Goal: Navigation & Orientation: Go to known website

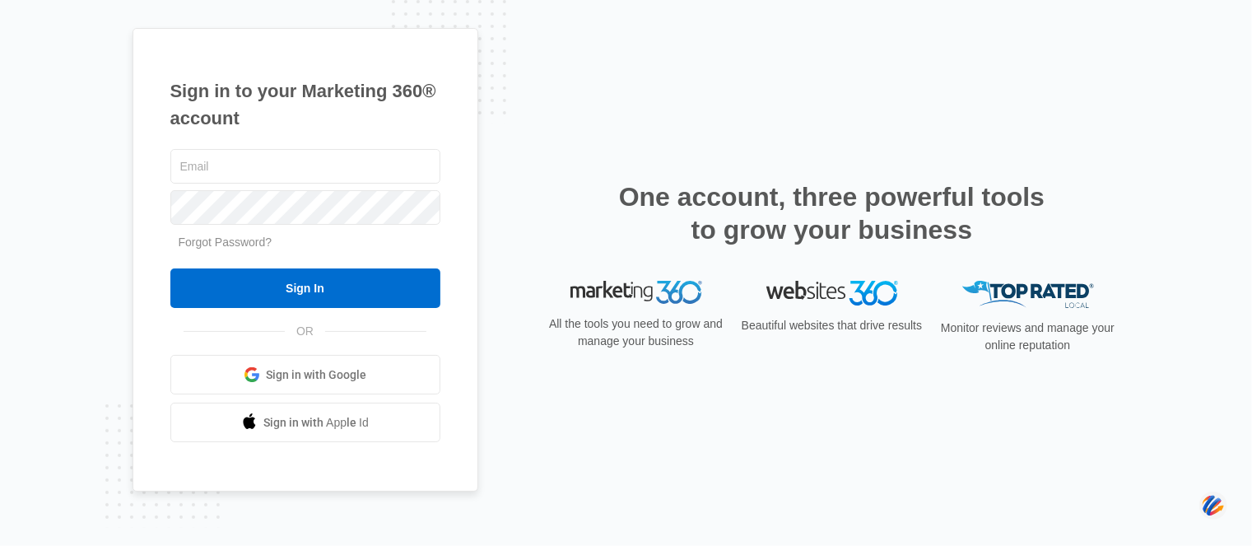
click at [302, 365] on link "Sign in with Google" at bounding box center [305, 375] width 270 height 40
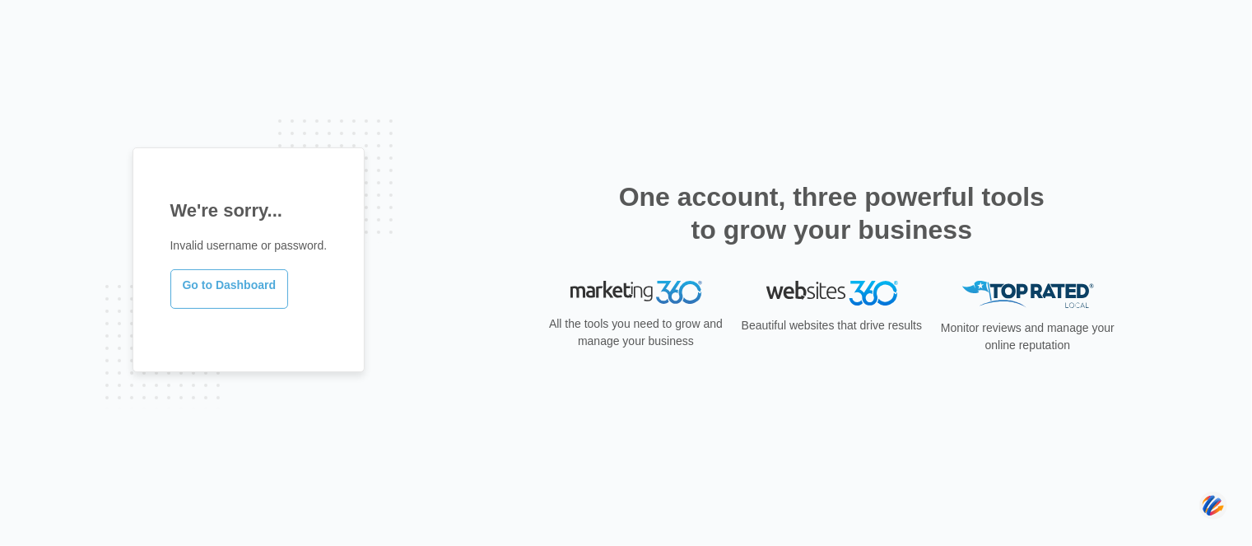
click at [239, 286] on link "Go to Dashboard" at bounding box center [229, 289] width 119 height 40
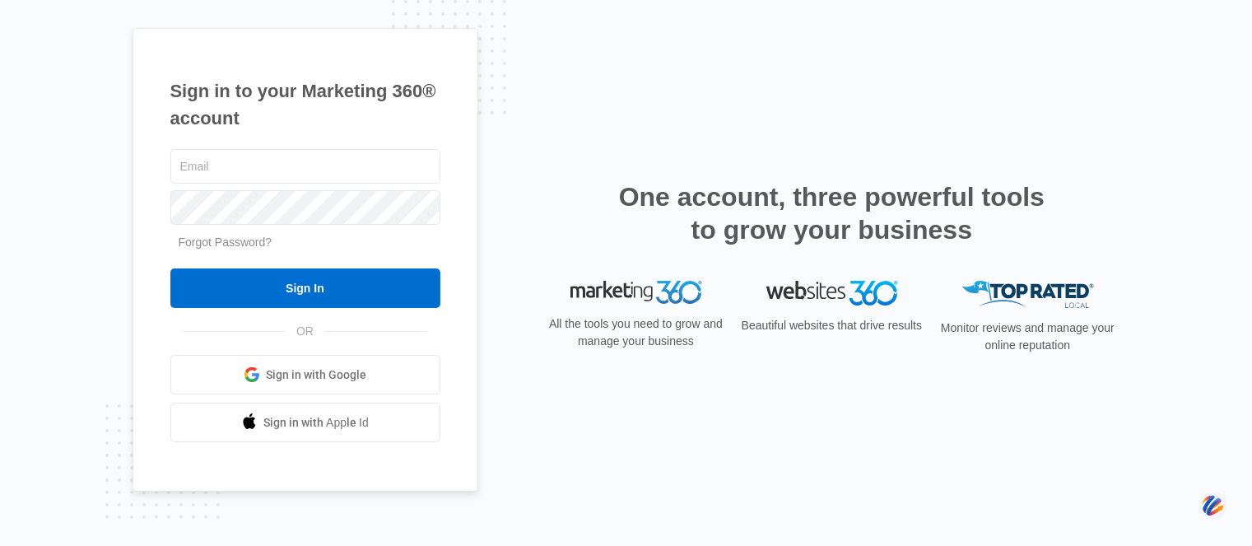
click at [278, 366] on span "Sign in with Google" at bounding box center [316, 374] width 100 height 17
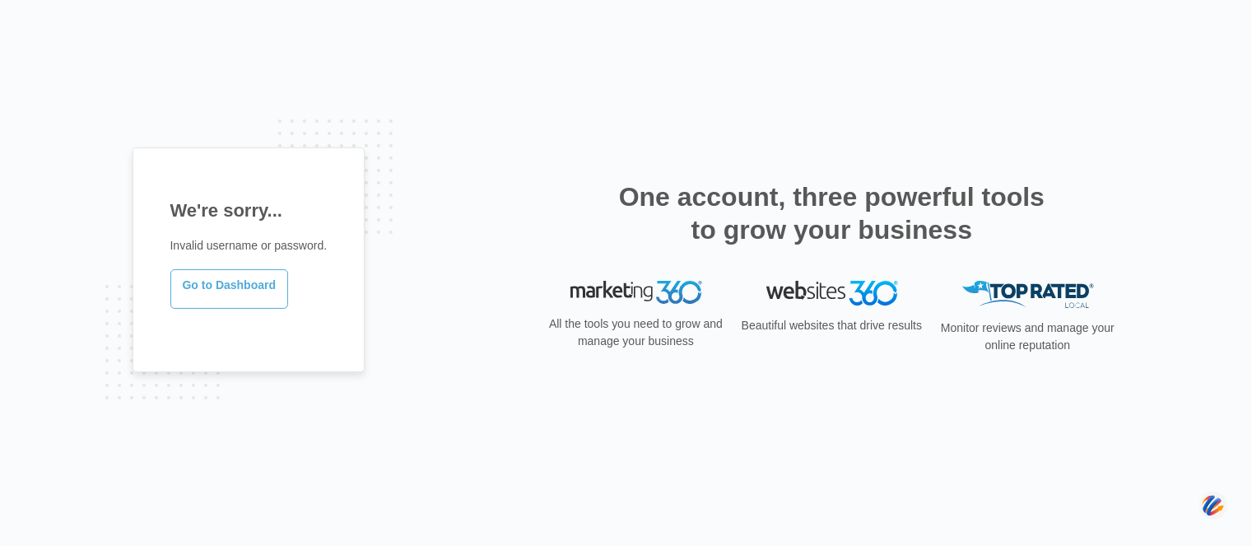
click at [200, 286] on link "Go to Dashboard" at bounding box center [229, 289] width 119 height 40
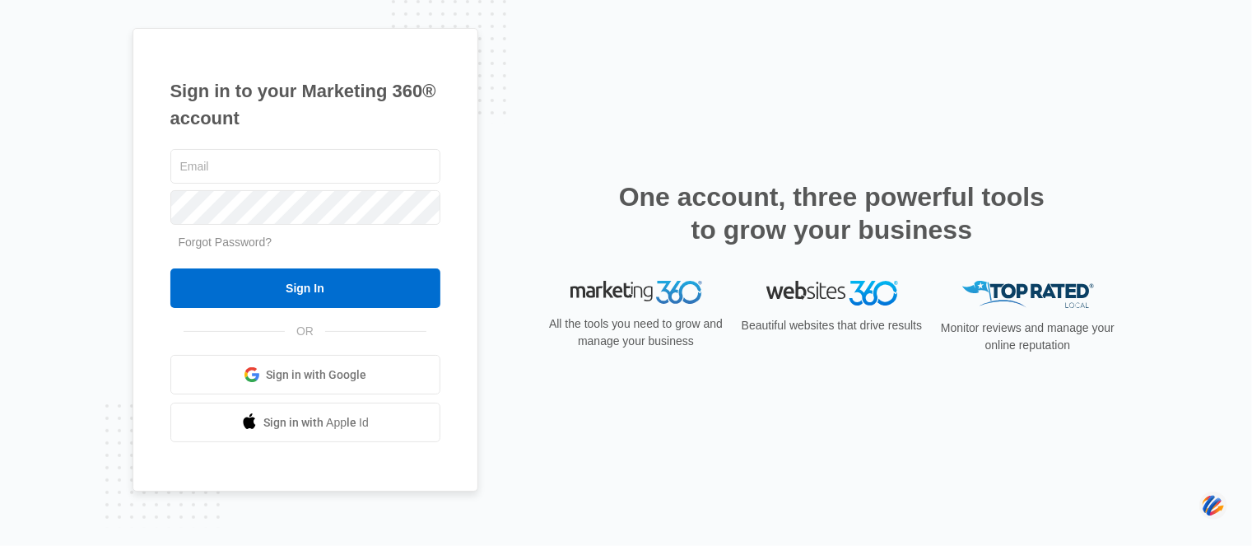
click at [308, 374] on span "Sign in with Google" at bounding box center [316, 374] width 100 height 17
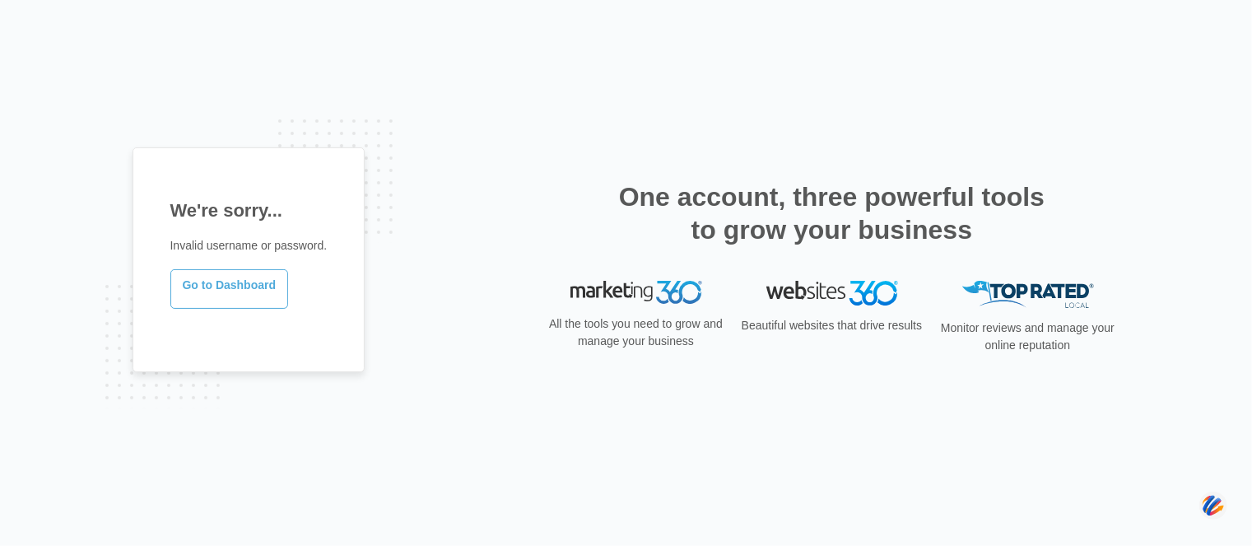
click at [205, 289] on link "Go to Dashboard" at bounding box center [229, 289] width 119 height 40
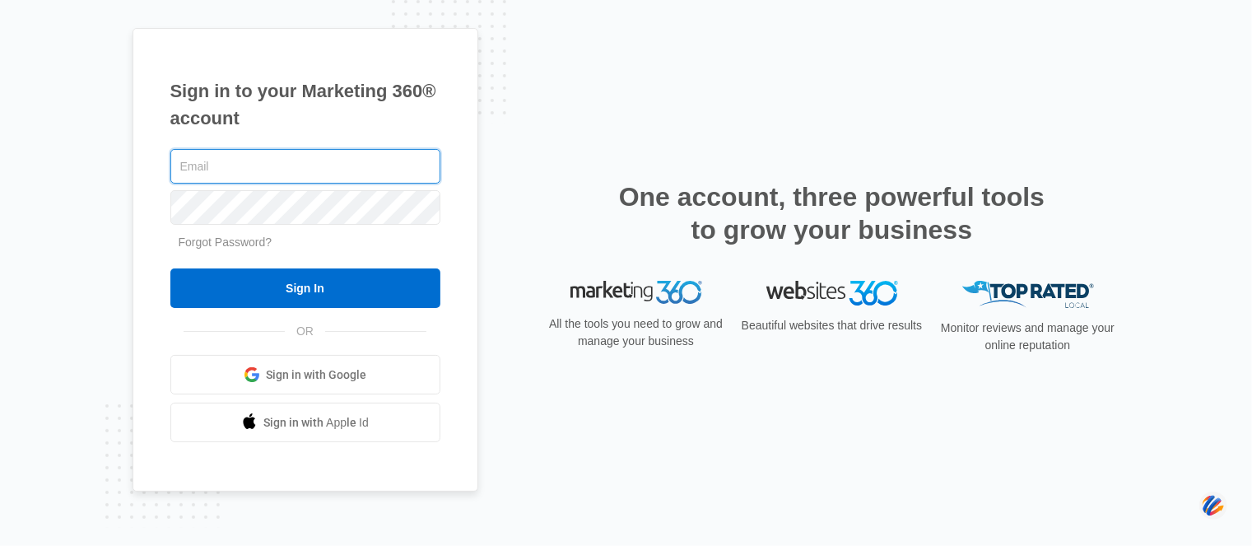
click at [204, 165] on input "text" at bounding box center [305, 166] width 270 height 35
click at [216, 162] on input "text" at bounding box center [305, 166] width 270 height 35
type input "[EMAIL_ADDRESS][DOMAIN_NAME]"
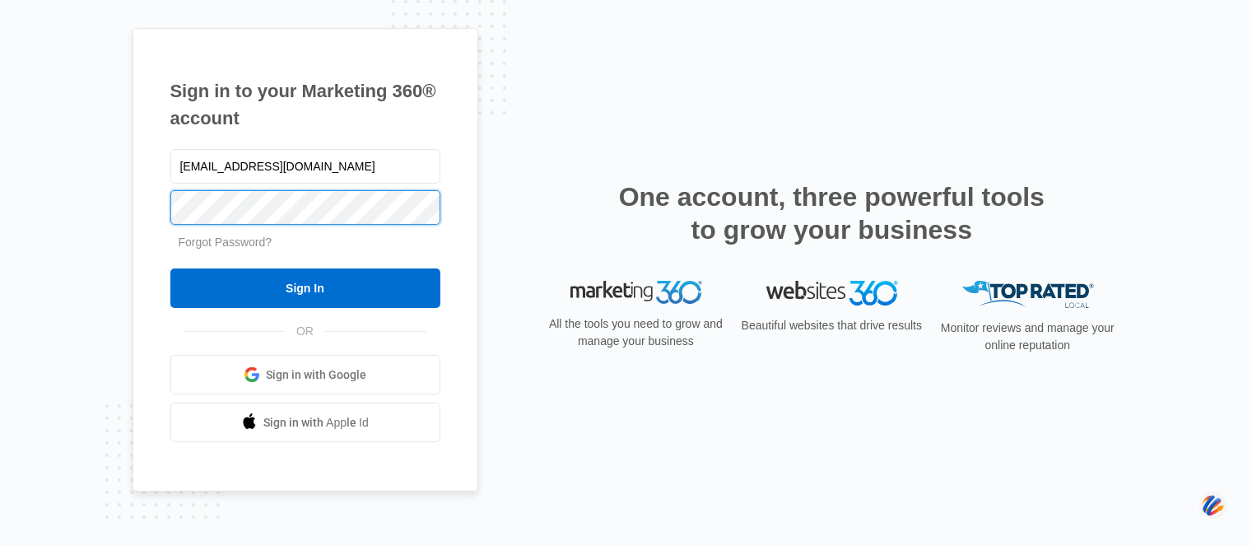
scroll to position [0, 0]
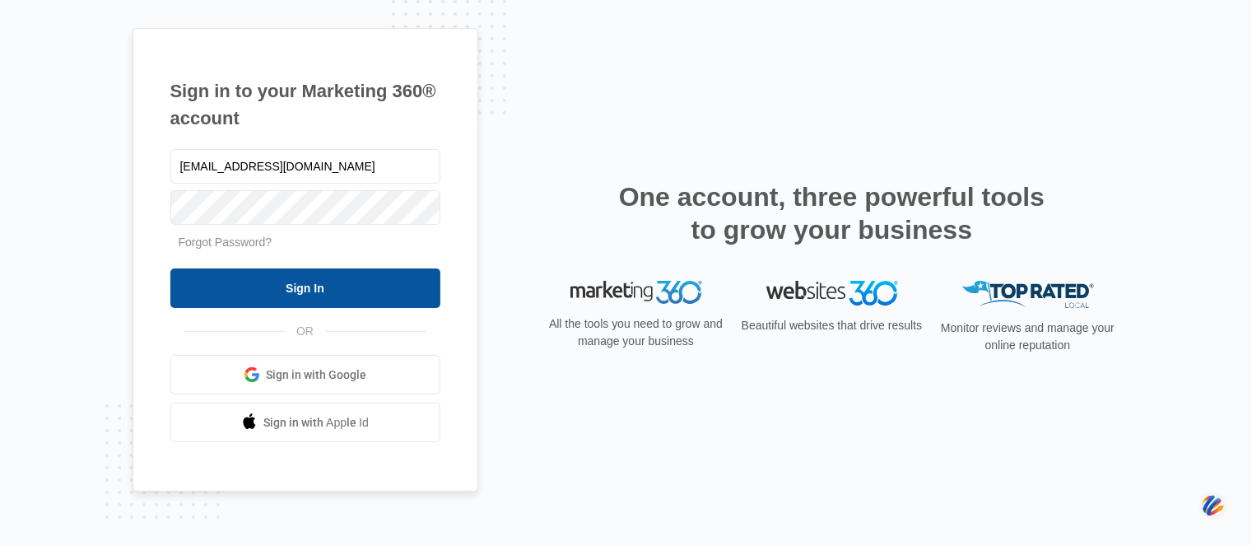
click at [299, 277] on input "Sign In" at bounding box center [305, 288] width 270 height 40
